Goal: Task Accomplishment & Management: Manage account settings

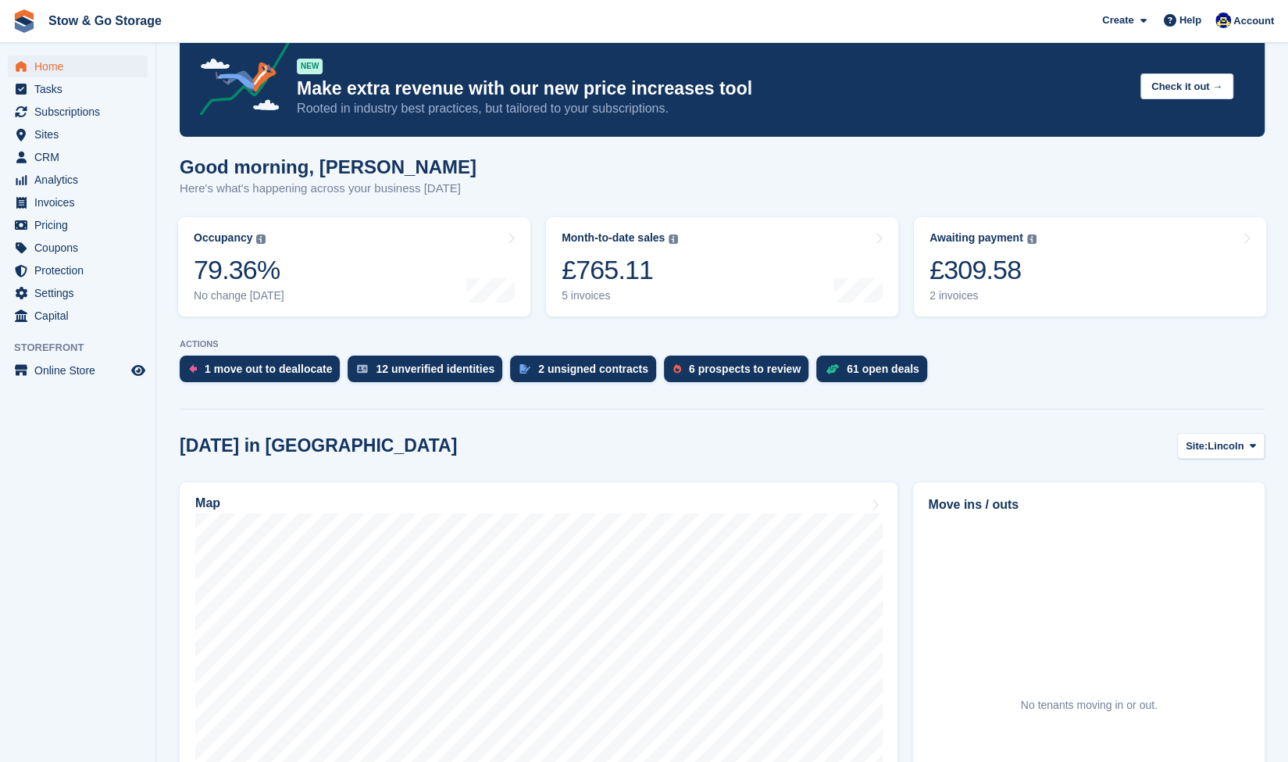
scroll to position [46, 0]
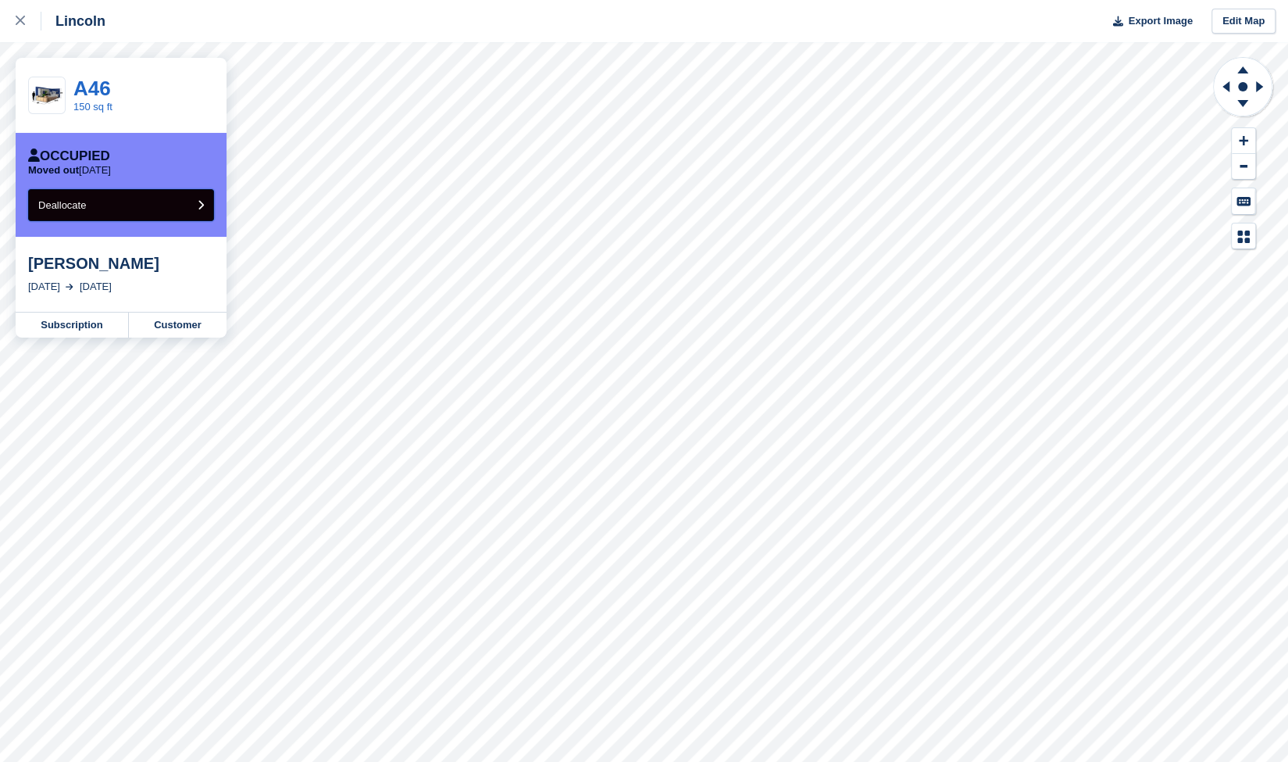
click at [92, 203] on button "Deallocate" at bounding box center [121, 205] width 186 height 32
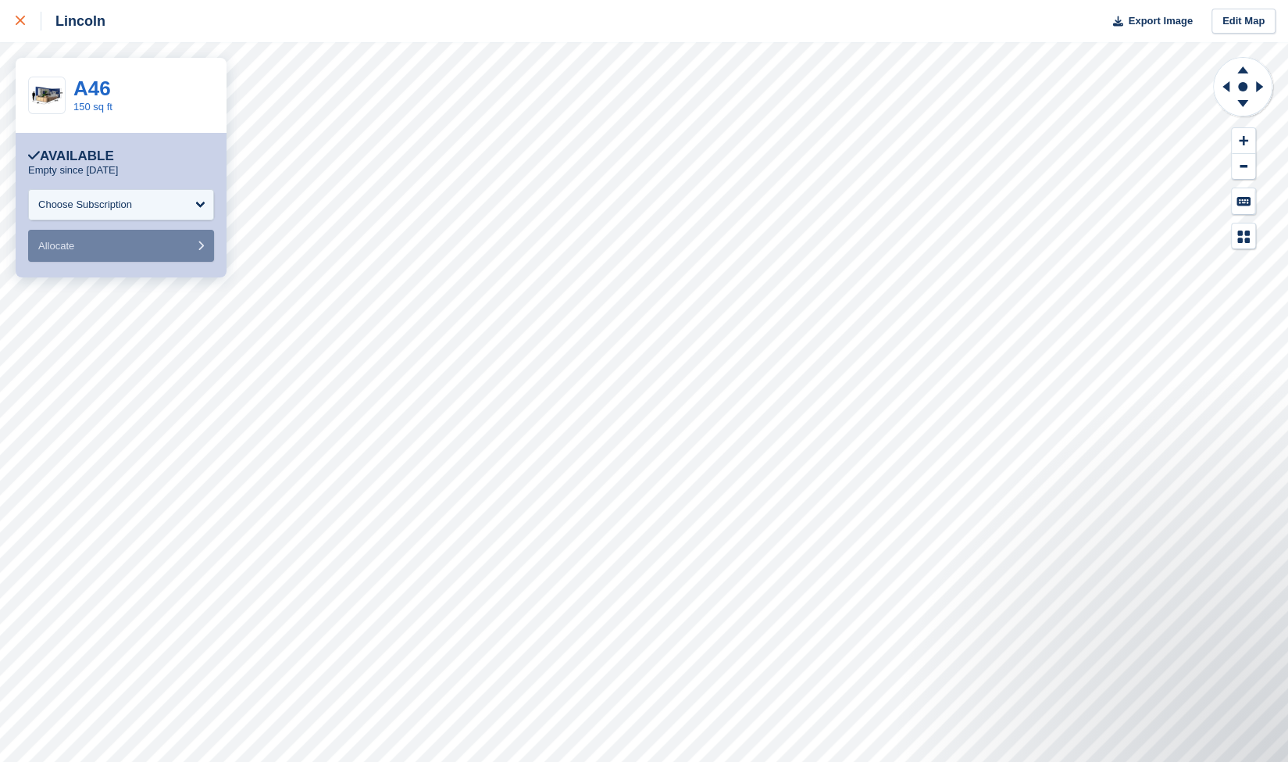
click at [9, 20] on link at bounding box center [20, 21] width 41 height 42
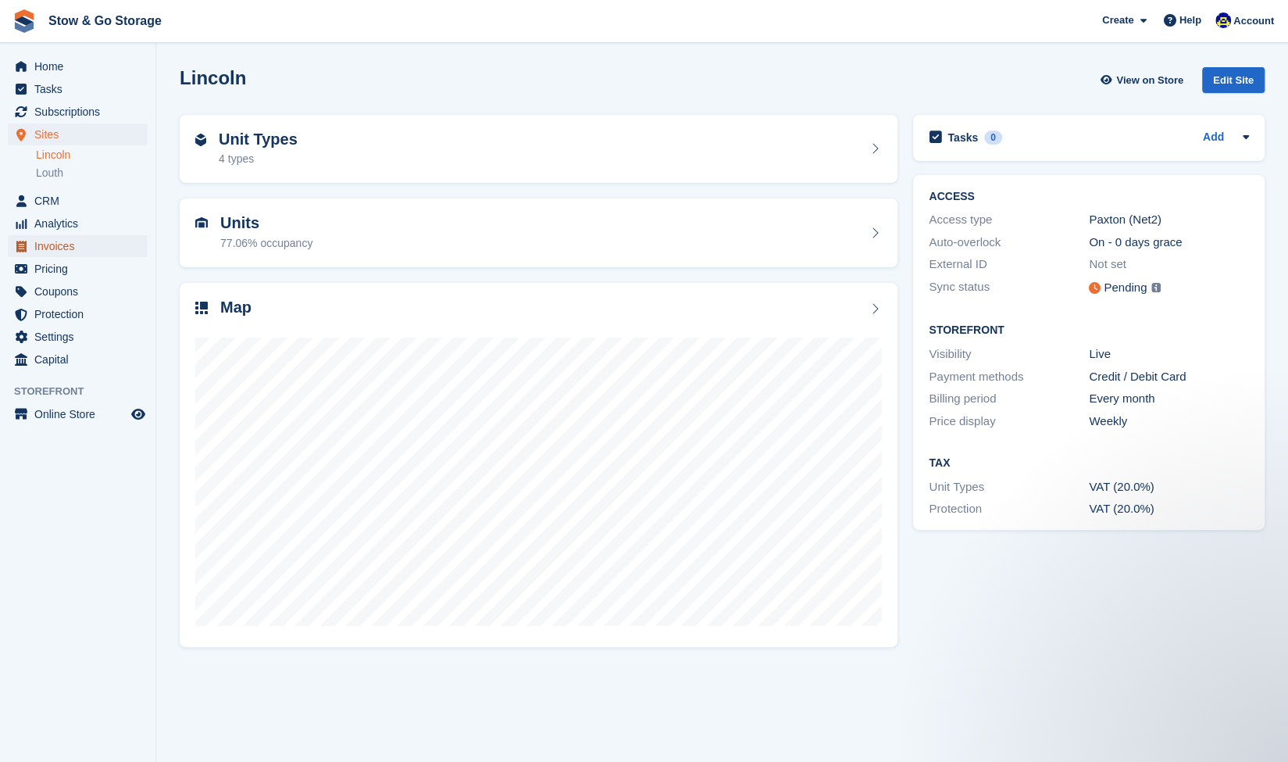
click at [80, 237] on span "Invoices" at bounding box center [81, 246] width 94 height 22
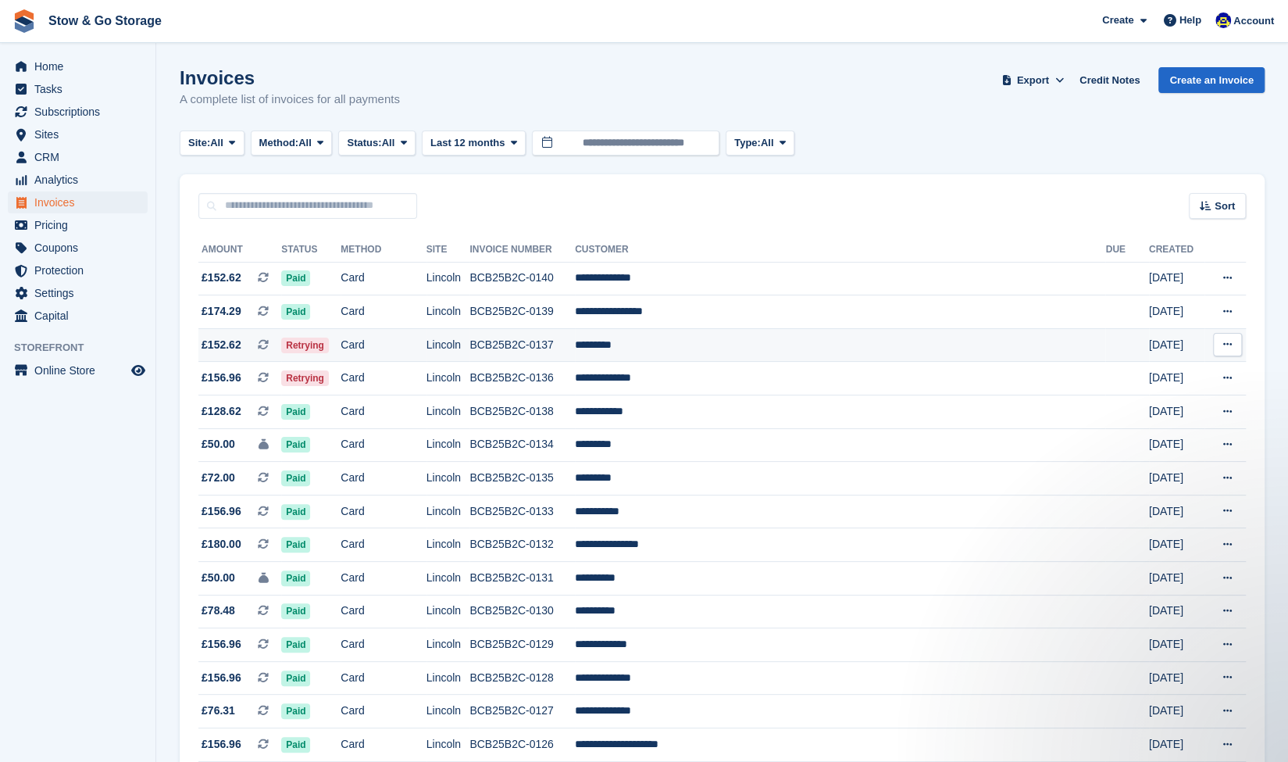
click at [234, 349] on span "£152.62" at bounding box center [222, 345] width 40 height 16
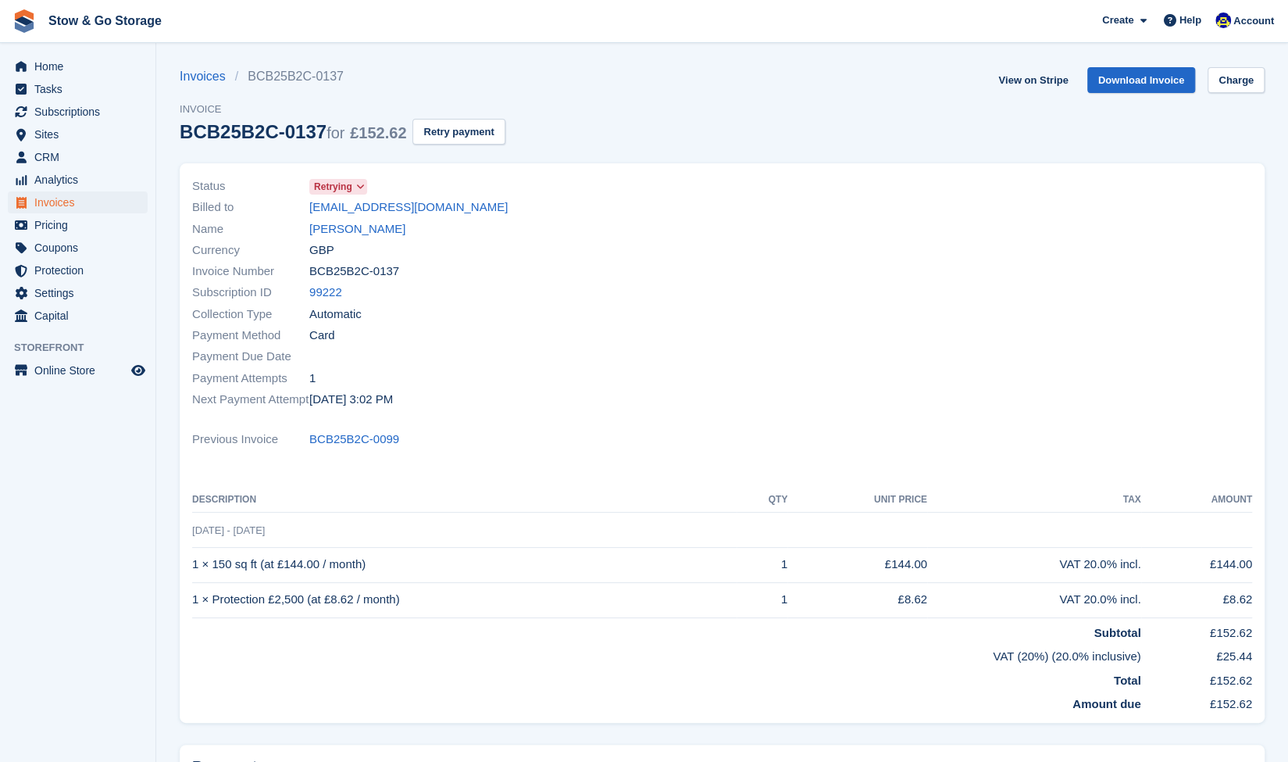
click at [234, 349] on span "Payment Due Date" at bounding box center [250, 357] width 117 height 18
click at [441, 132] on button "Retry payment" at bounding box center [458, 132] width 92 height 26
drag, startPoint x: 412, startPoint y: 209, endPoint x: 358, endPoint y: 341, distance: 143.6
click at [358, 341] on div "Payment Method Card" at bounding box center [452, 335] width 521 height 21
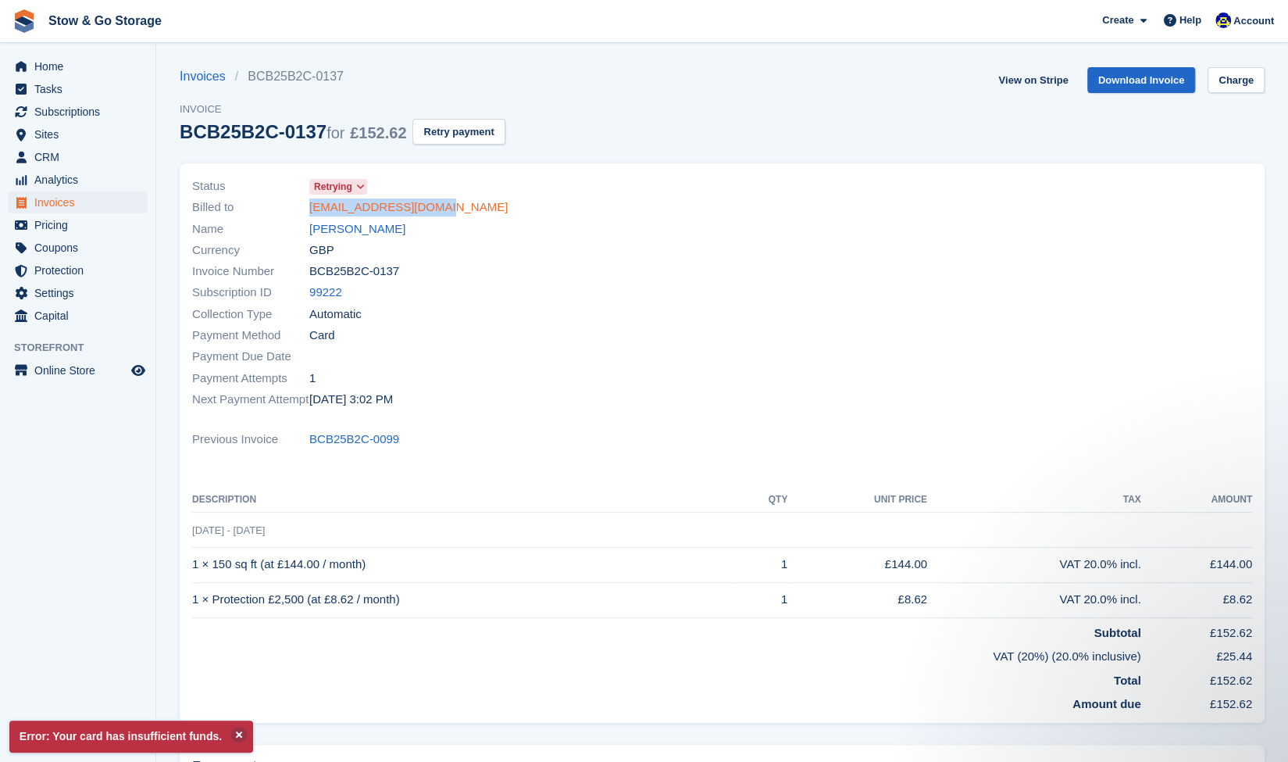
drag, startPoint x: 448, startPoint y: 205, endPoint x: 311, endPoint y: 202, distance: 137.5
click at [311, 202] on div "Billed to awajagne989@gmail.com" at bounding box center [452, 207] width 521 height 21
copy link "awajagne989@gmail.com"
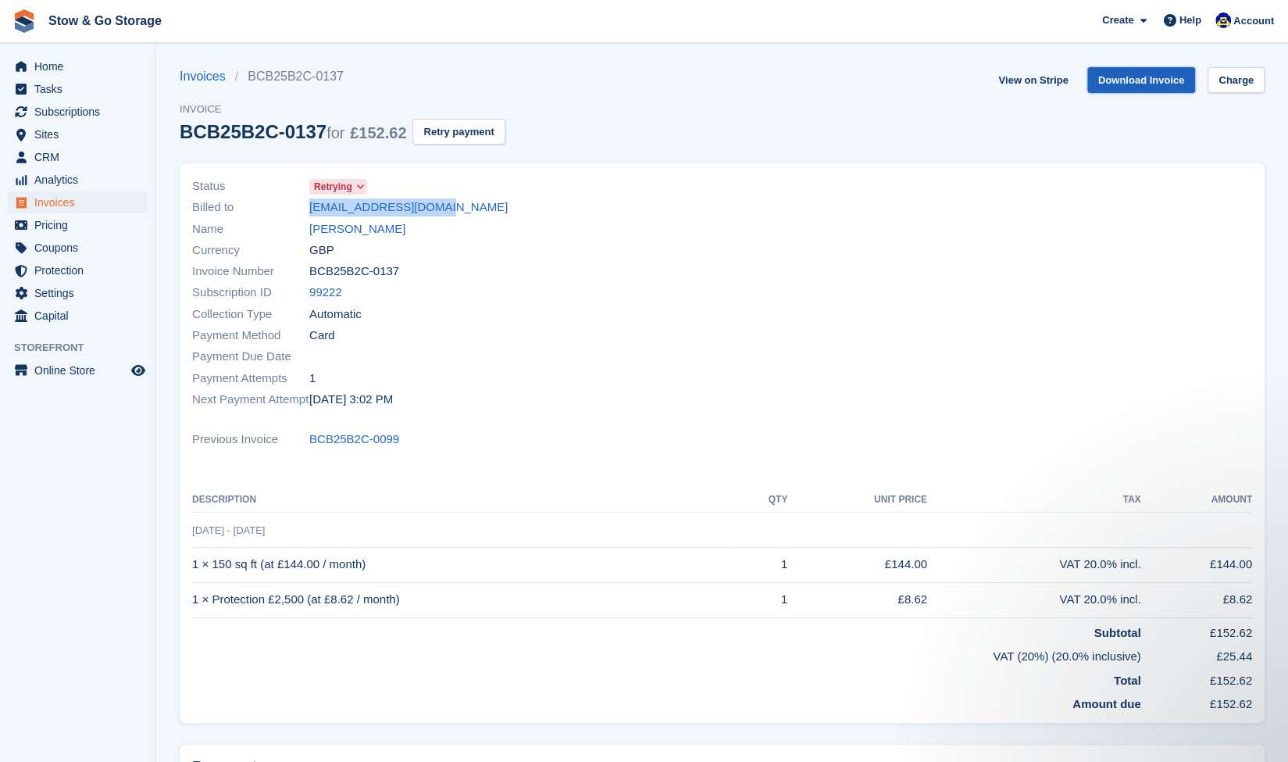
click at [1141, 85] on link "Download Invoice" at bounding box center [1141, 80] width 109 height 26
click at [339, 227] on link "Awa jagne" at bounding box center [357, 229] width 96 height 18
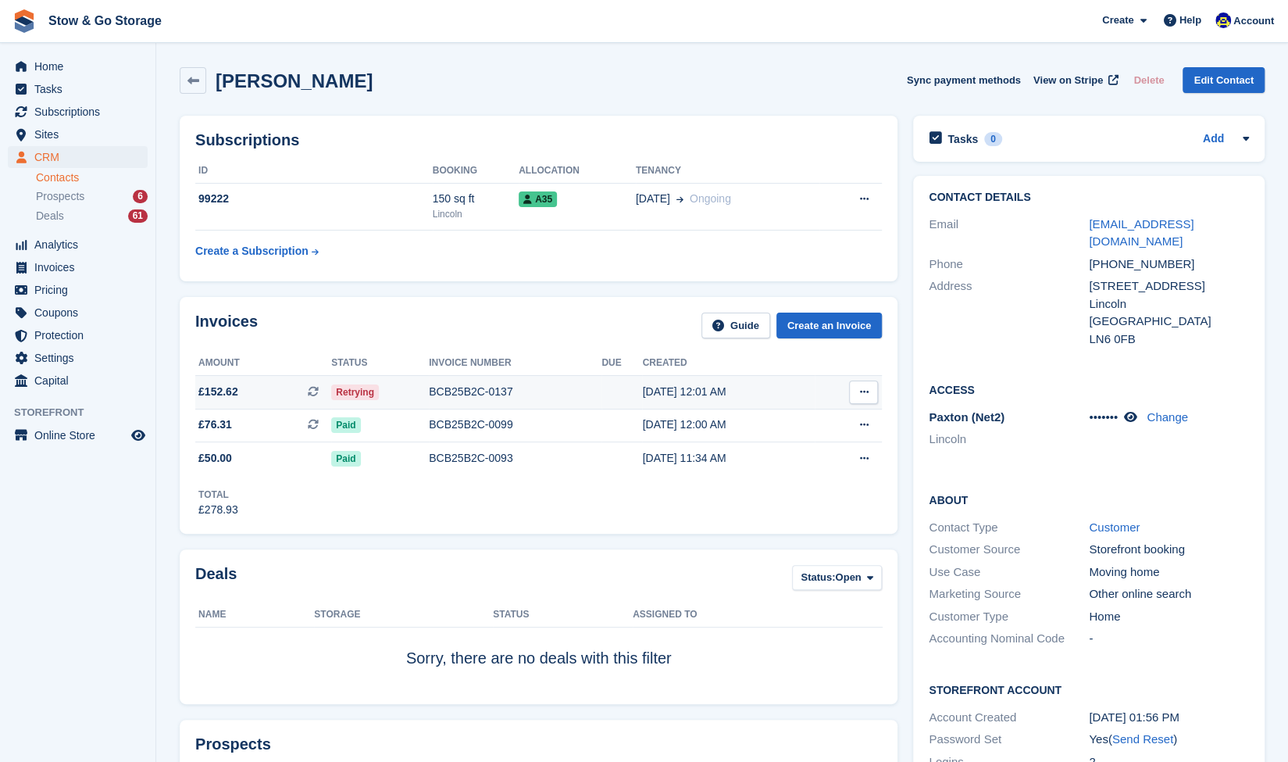
click at [430, 388] on div "BCB25B2C-0137" at bounding box center [515, 392] width 173 height 16
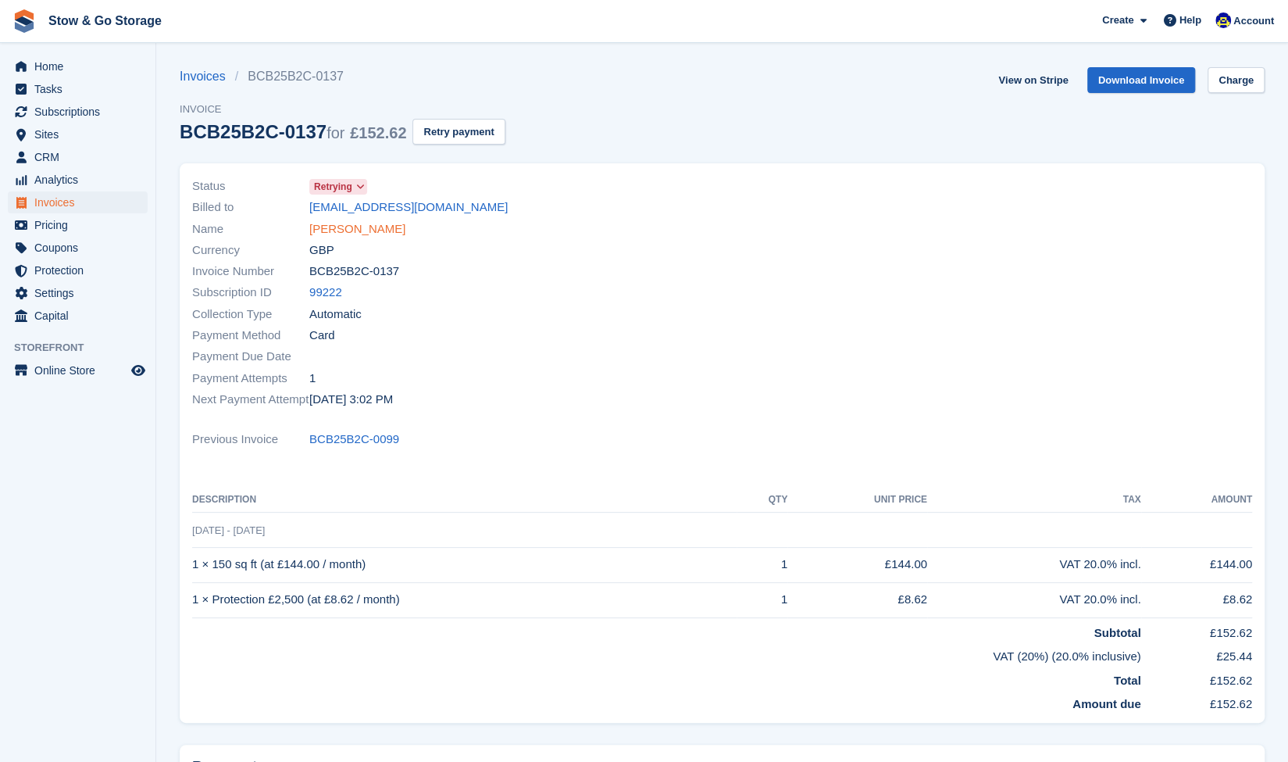
click at [345, 227] on link "[PERSON_NAME]" at bounding box center [357, 229] width 96 height 18
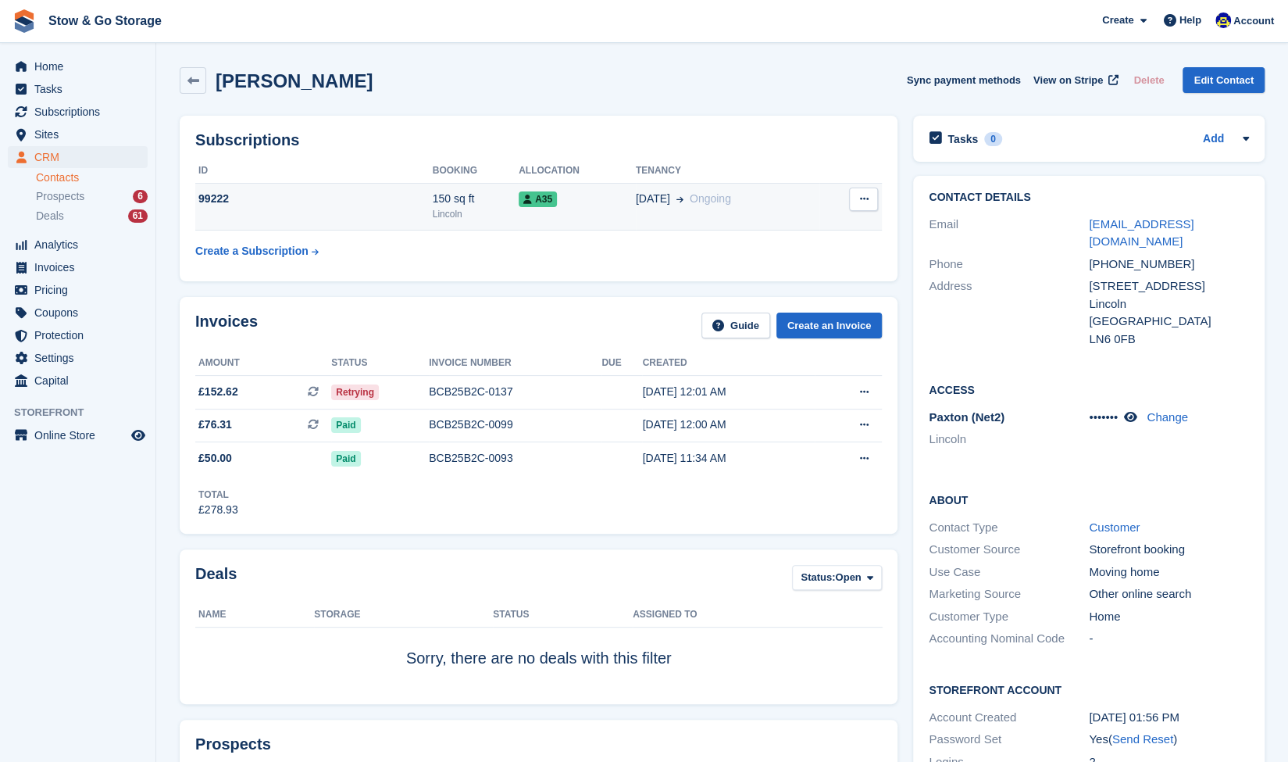
click at [862, 190] on button at bounding box center [863, 198] width 29 height 23
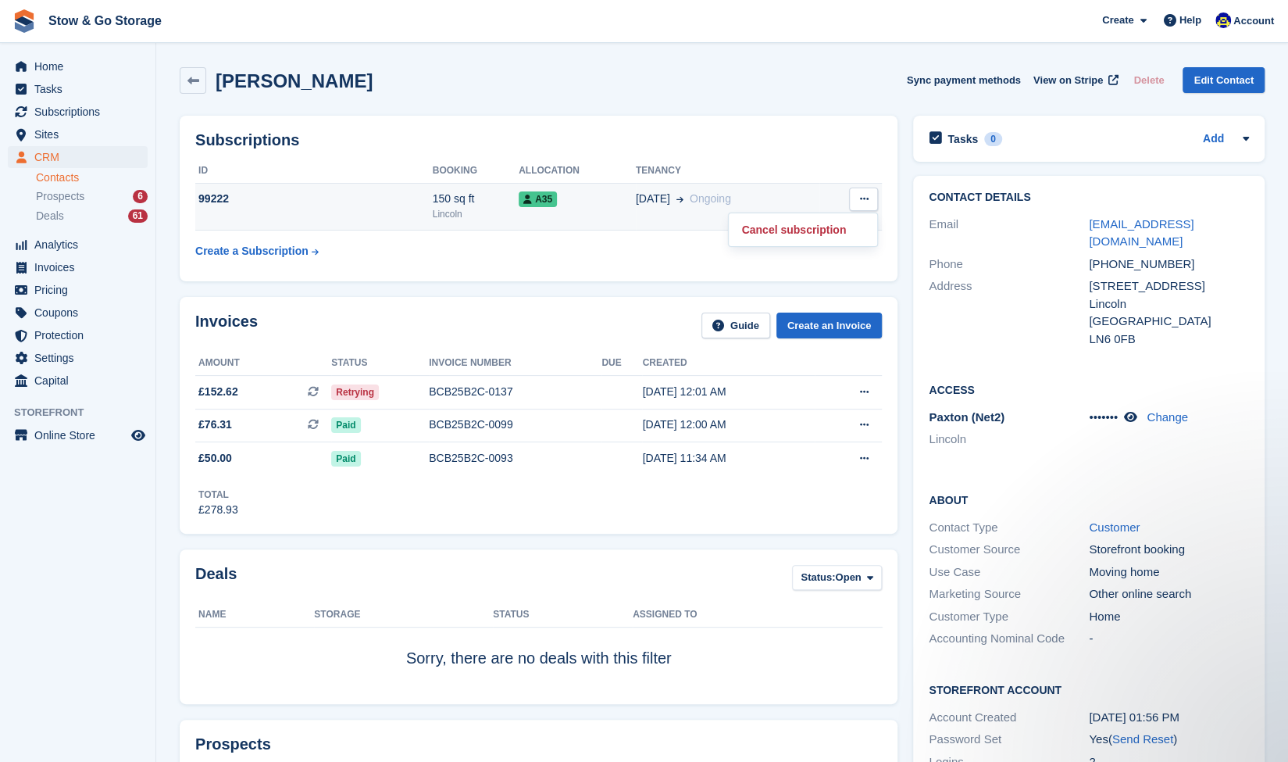
click at [584, 210] on td "A35" at bounding box center [577, 207] width 117 height 48
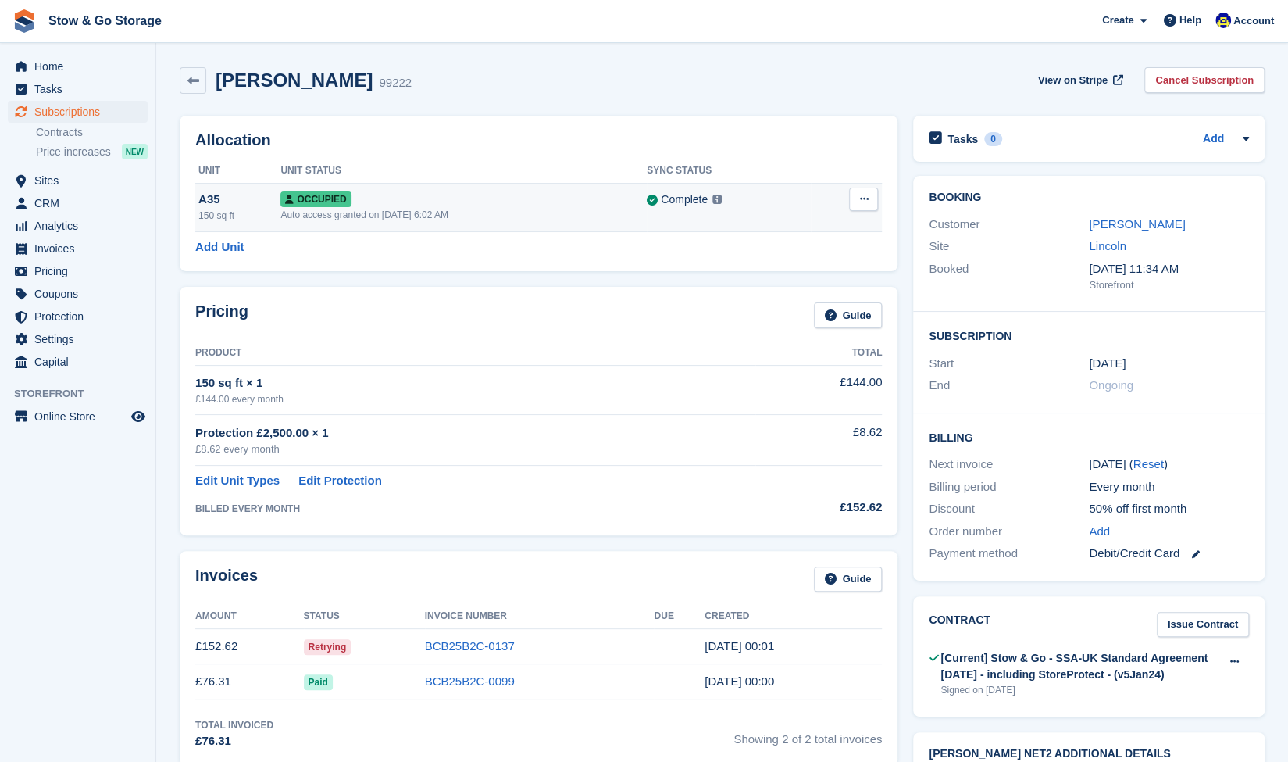
click at [850, 195] on button at bounding box center [863, 198] width 29 height 23
click at [786, 234] on p "Overlock" at bounding box center [803, 230] width 136 height 20
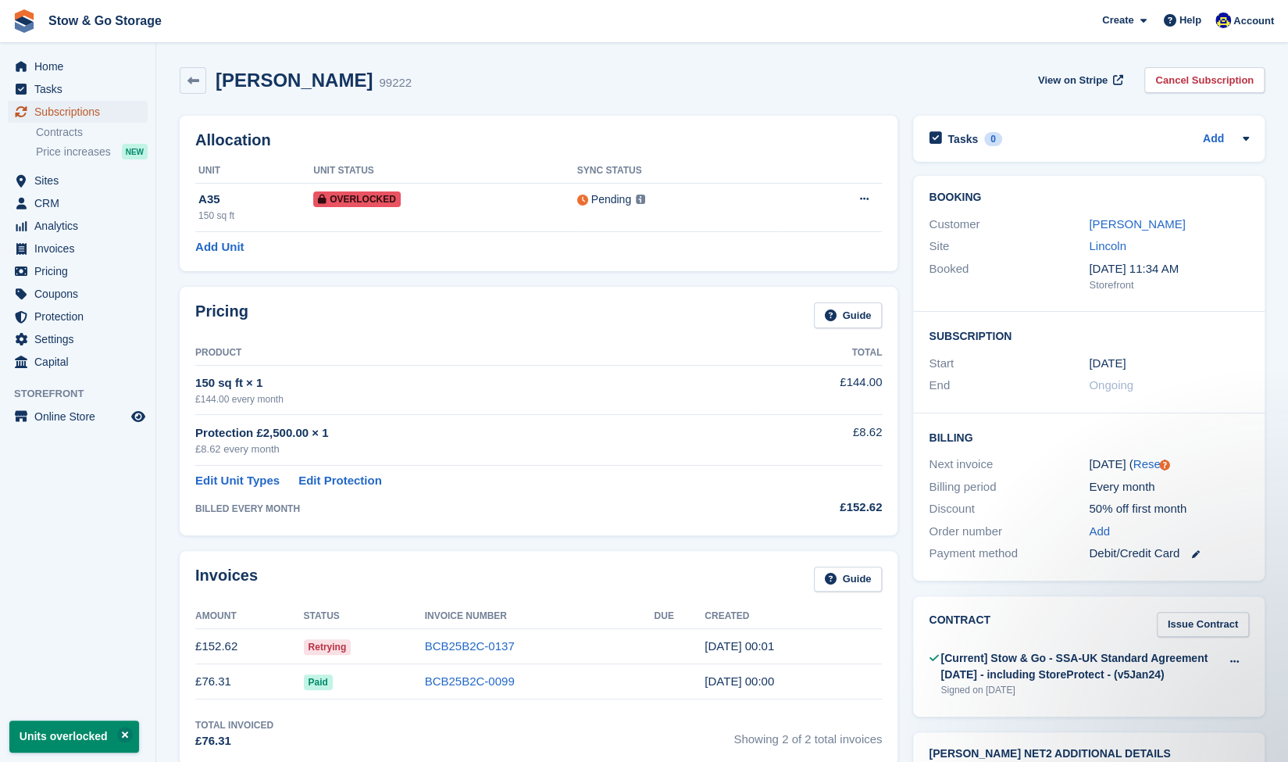
click at [87, 116] on span "Subscriptions" at bounding box center [81, 112] width 94 height 22
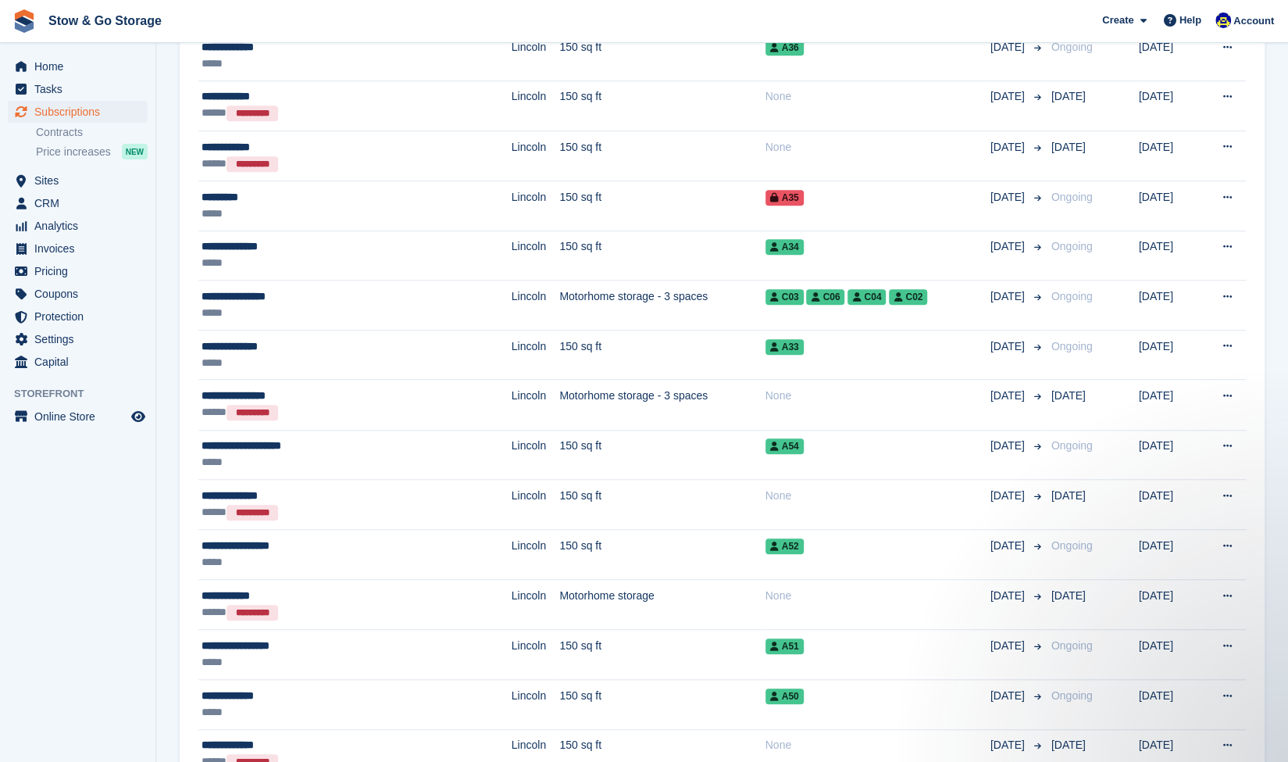
scroll to position [525, 0]
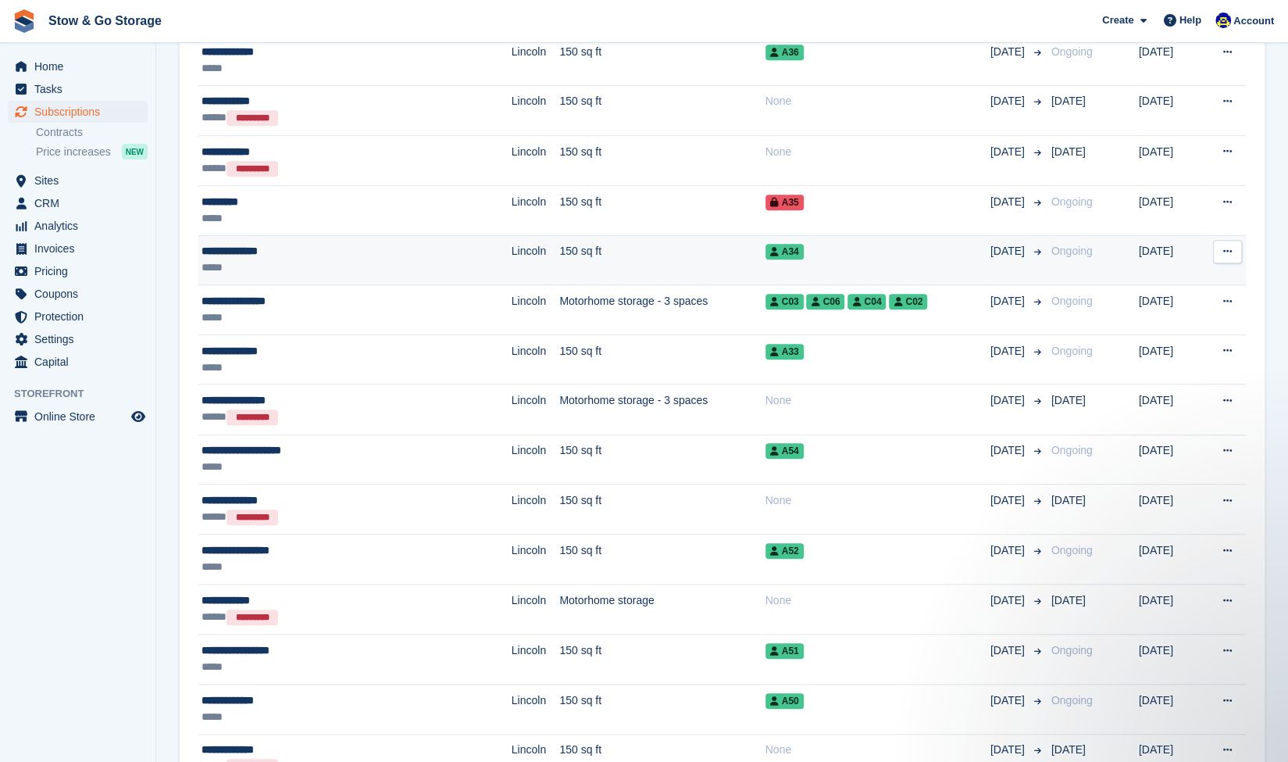
click at [298, 254] on div "**********" at bounding box center [313, 251] width 223 height 16
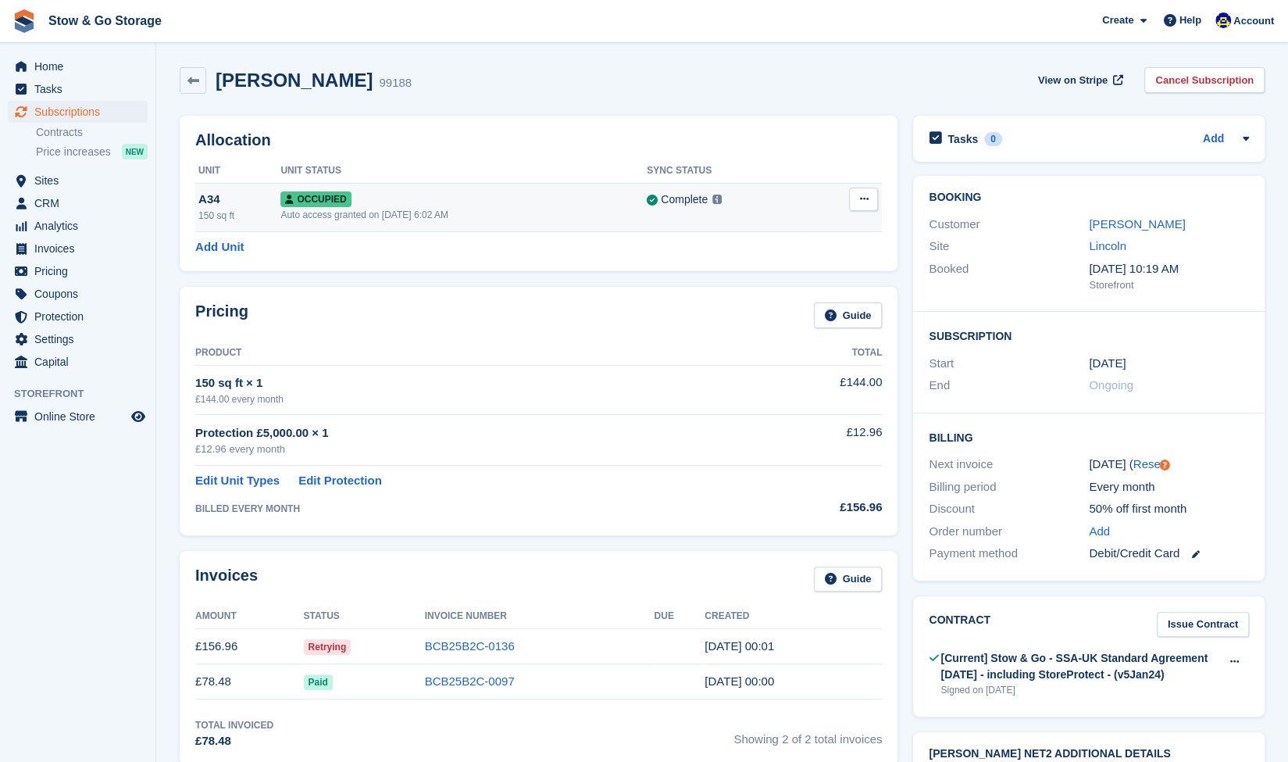
click at [866, 199] on icon at bounding box center [863, 199] width 9 height 10
drag, startPoint x: 787, startPoint y: 229, endPoint x: 717, endPoint y: 105, distance: 142.1
click at [787, 229] on p "Overlock" at bounding box center [803, 230] width 136 height 20
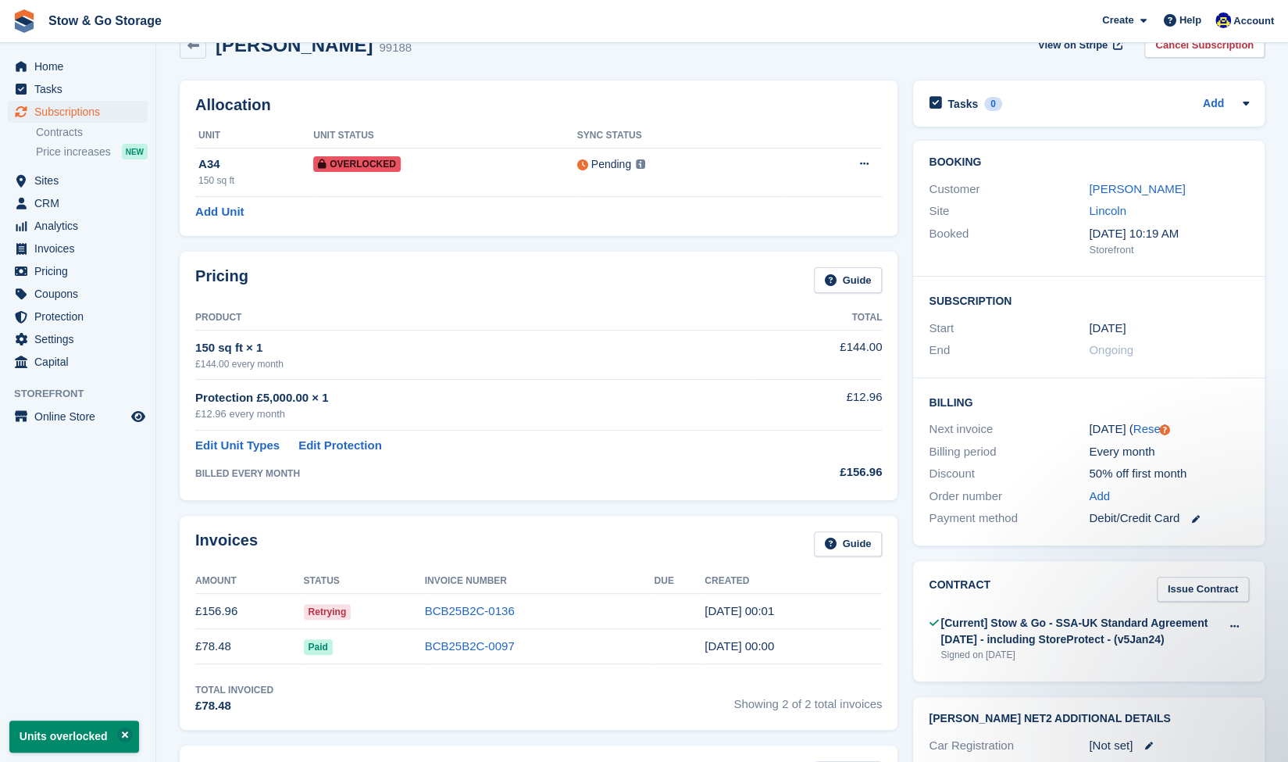
scroll to position [36, 0]
click at [462, 616] on link "BCB25B2C-0136" at bounding box center [470, 609] width 90 height 13
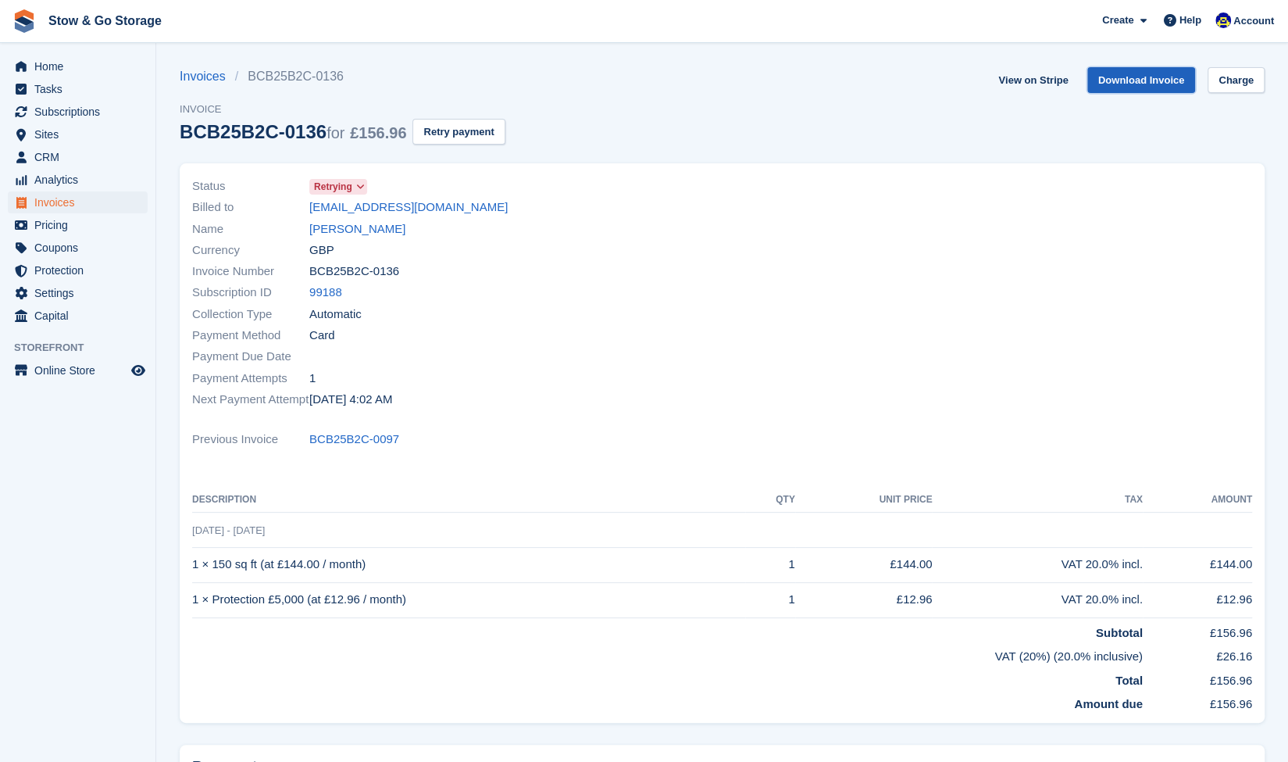
click at [1174, 85] on link "Download Invoice" at bounding box center [1141, 80] width 109 height 26
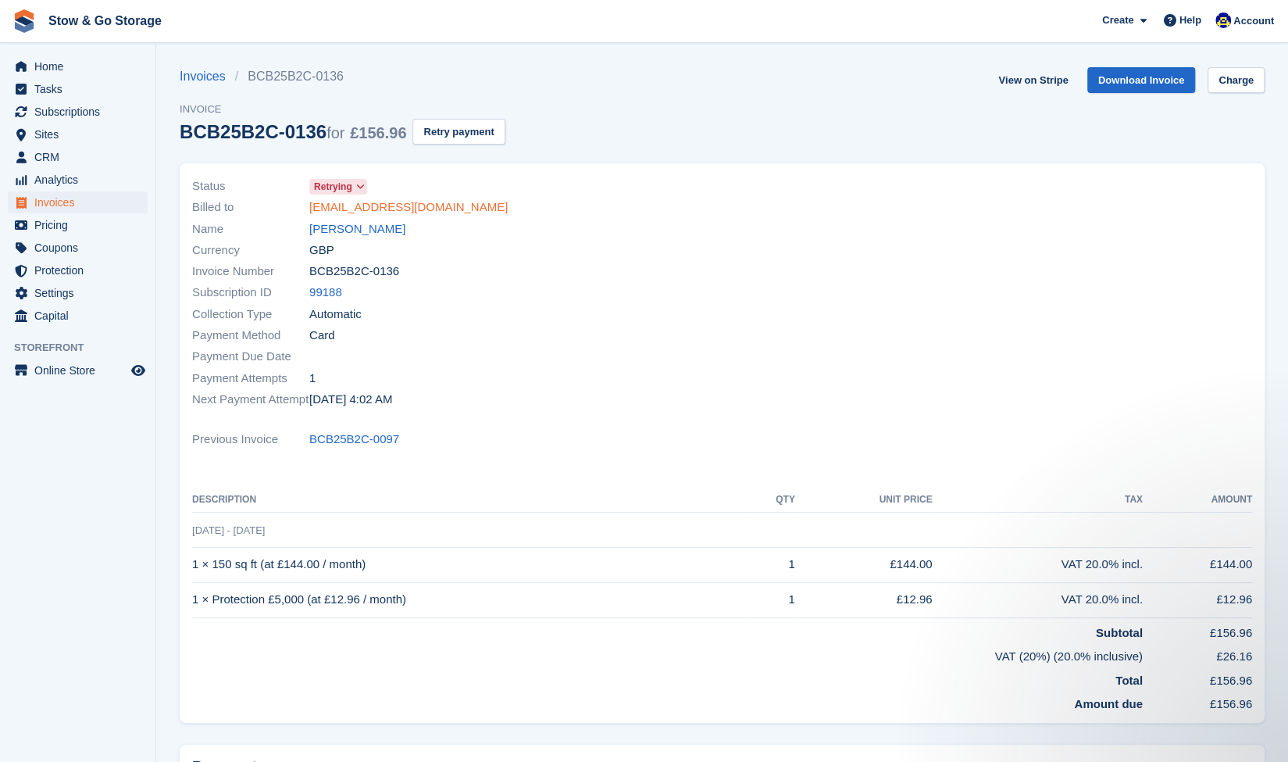
click at [375, 212] on link "[EMAIL_ADDRESS][DOMAIN_NAME]" at bounding box center [408, 207] width 198 height 18
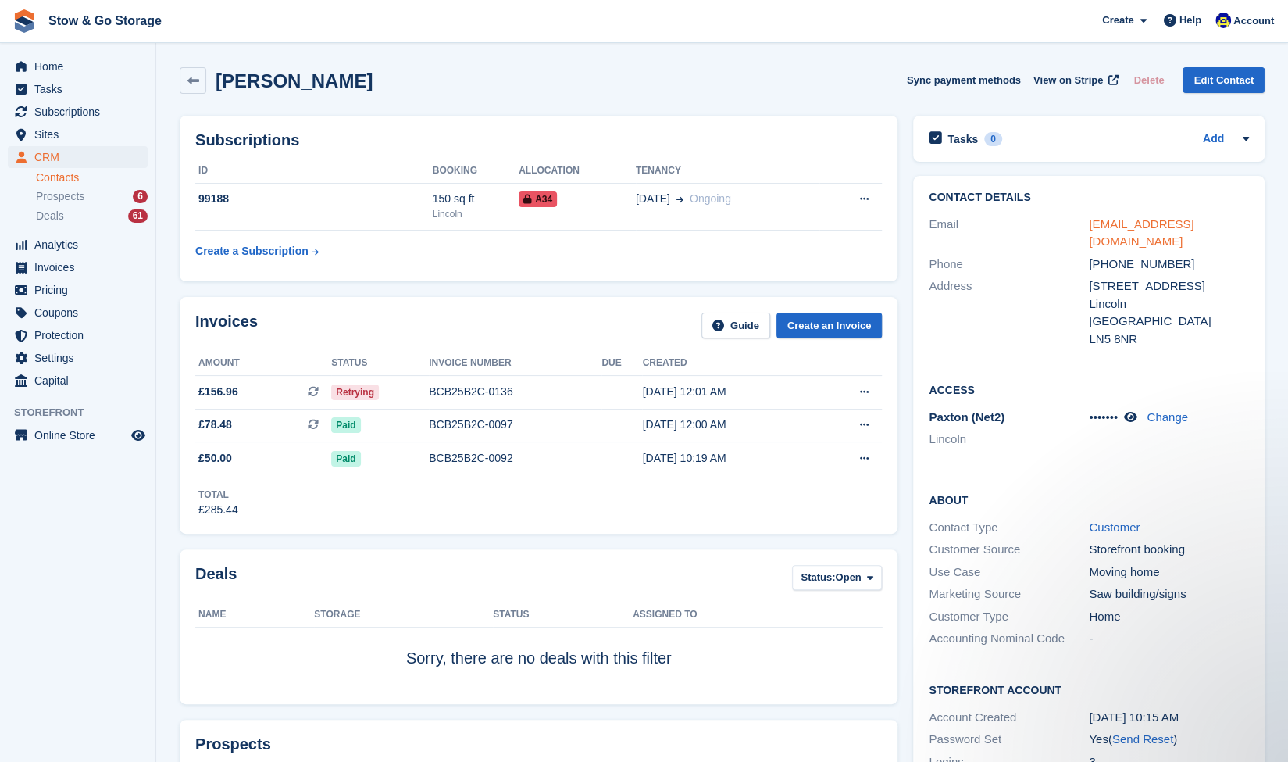
click at [1124, 220] on link "[EMAIL_ADDRESS][DOMAIN_NAME]" at bounding box center [1141, 232] width 105 height 31
